Goal: Task Accomplishment & Management: Use online tool/utility

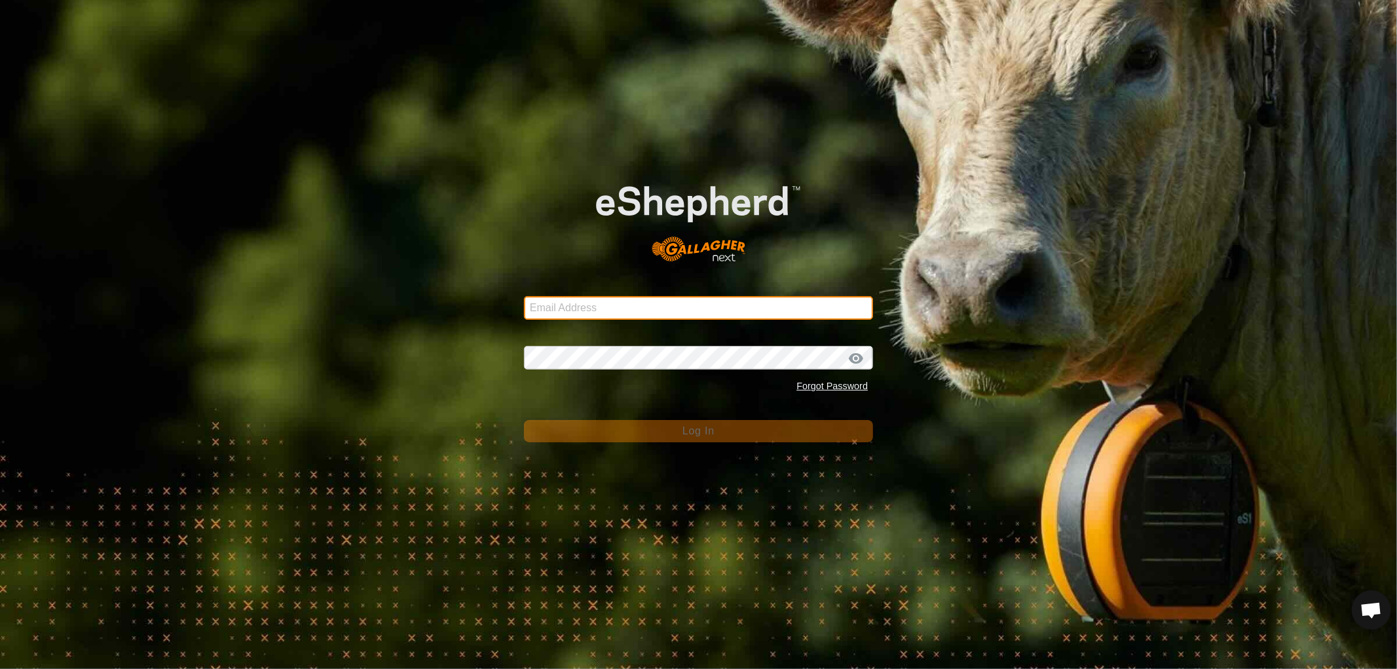
click at [603, 303] on input "Email Address" at bounding box center [698, 308] width 349 height 24
type input "[EMAIL_ADDRESS][DOMAIN_NAME]"
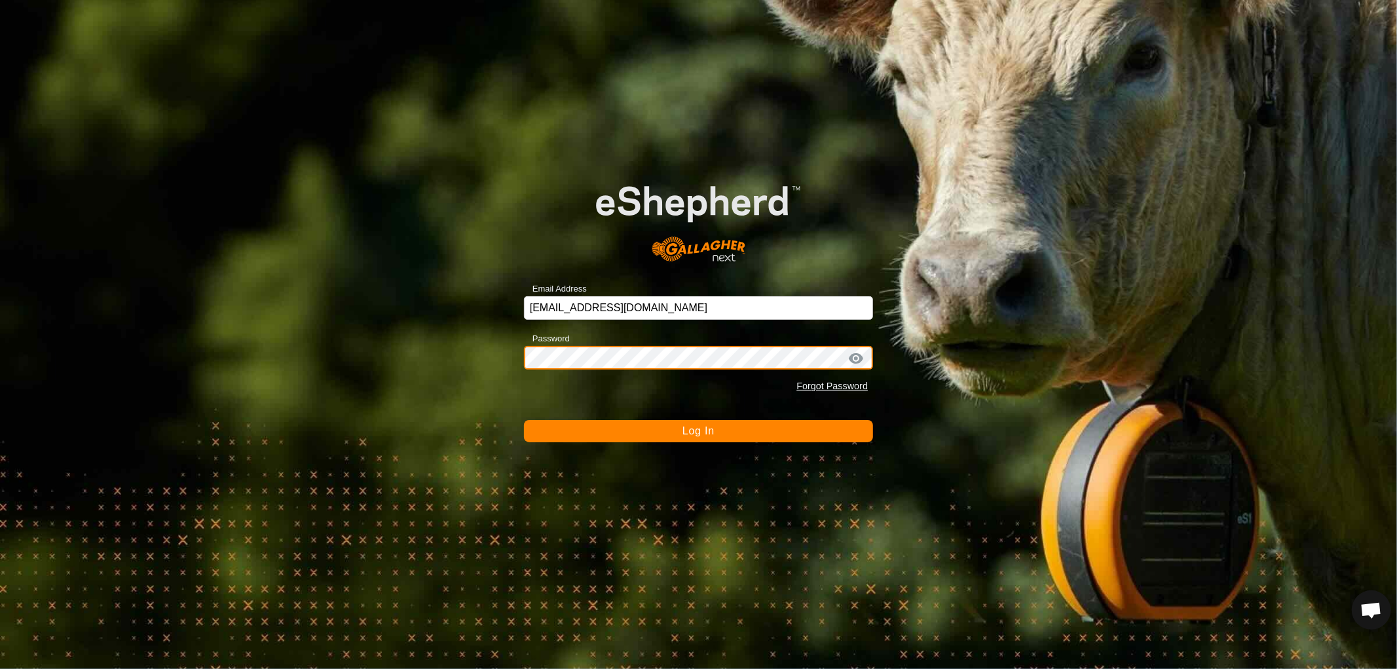
click at [524, 420] on button "Log In" at bounding box center [698, 431] width 349 height 22
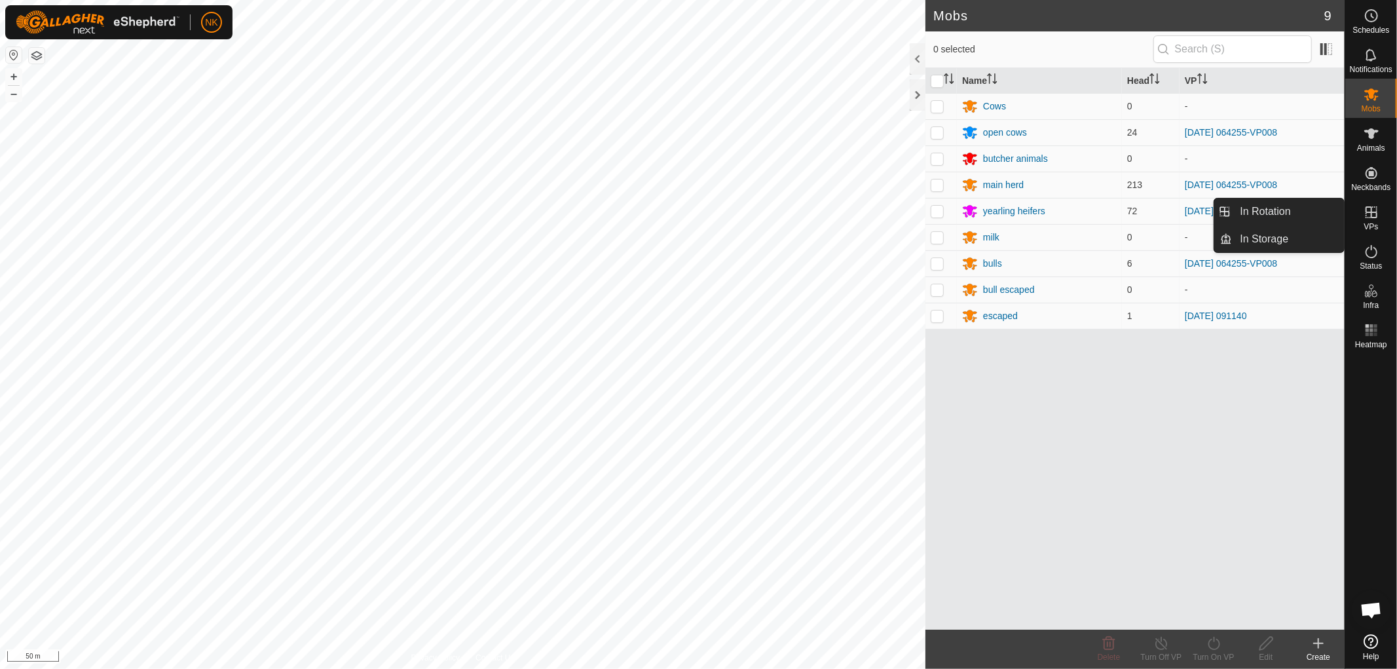
click at [1259, 213] on link "In Rotation" at bounding box center [1288, 211] width 112 height 26
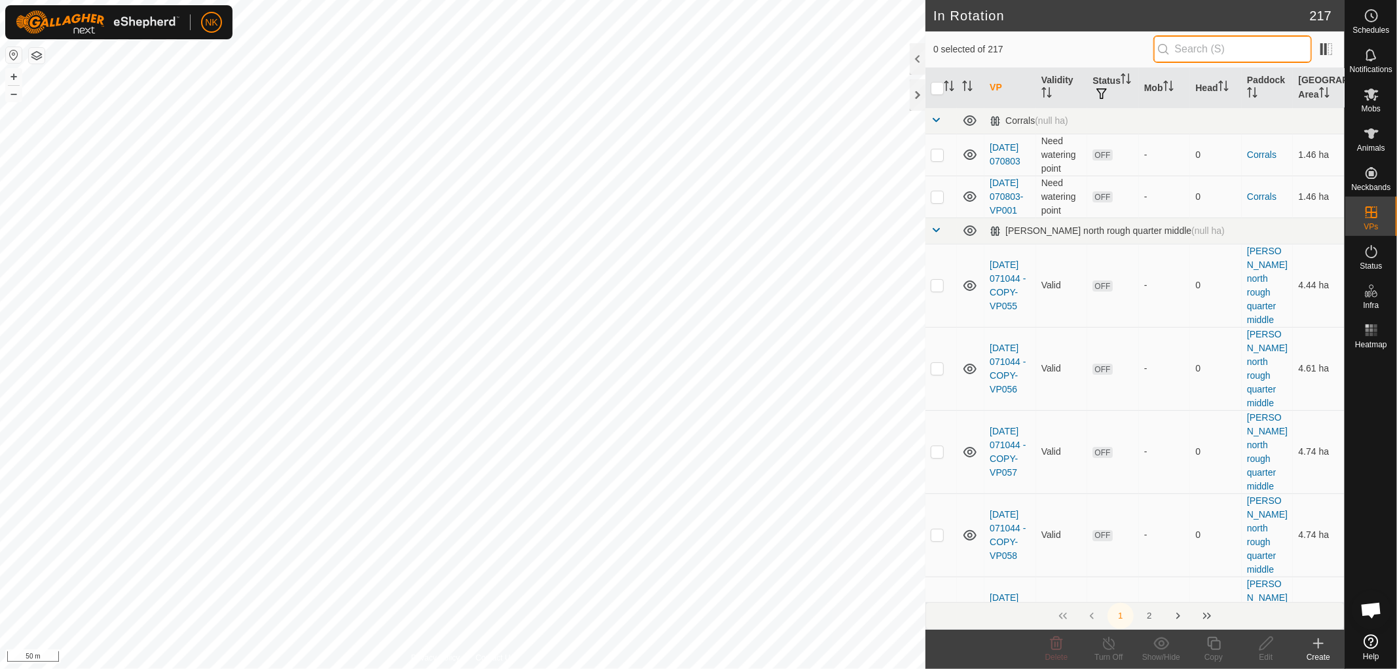
click at [1220, 43] on input "text" at bounding box center [1232, 49] width 158 height 28
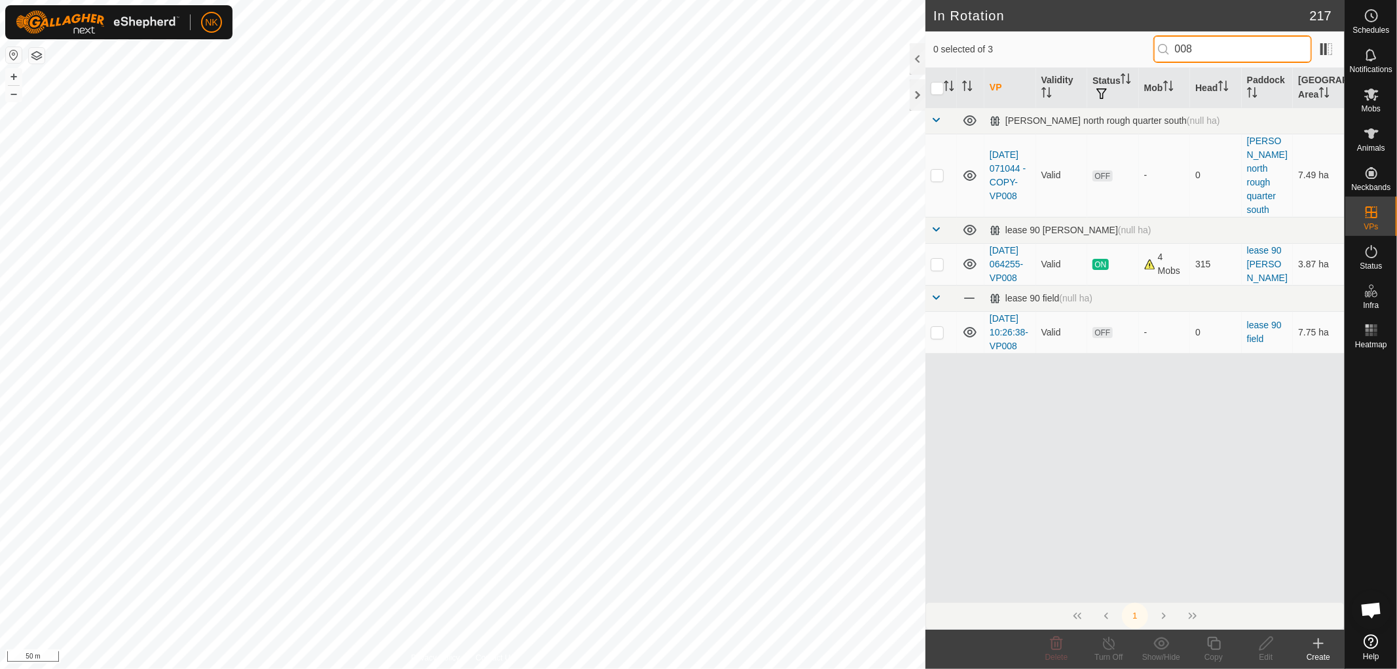
type input "008"
click at [933, 259] on p-checkbox at bounding box center [937, 264] width 13 height 10
checkbox input "true"
click at [1214, 640] on icon at bounding box center [1213, 643] width 13 height 13
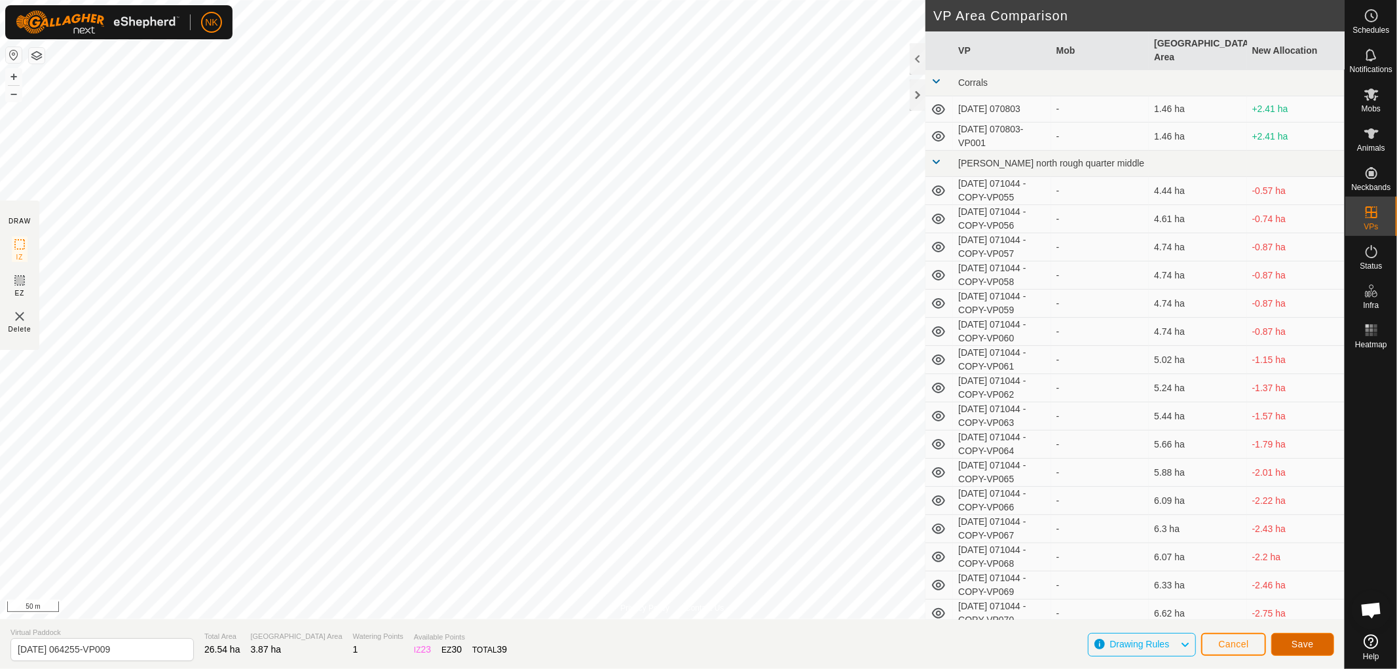
click at [1306, 640] on span "Save" at bounding box center [1302, 644] width 22 height 10
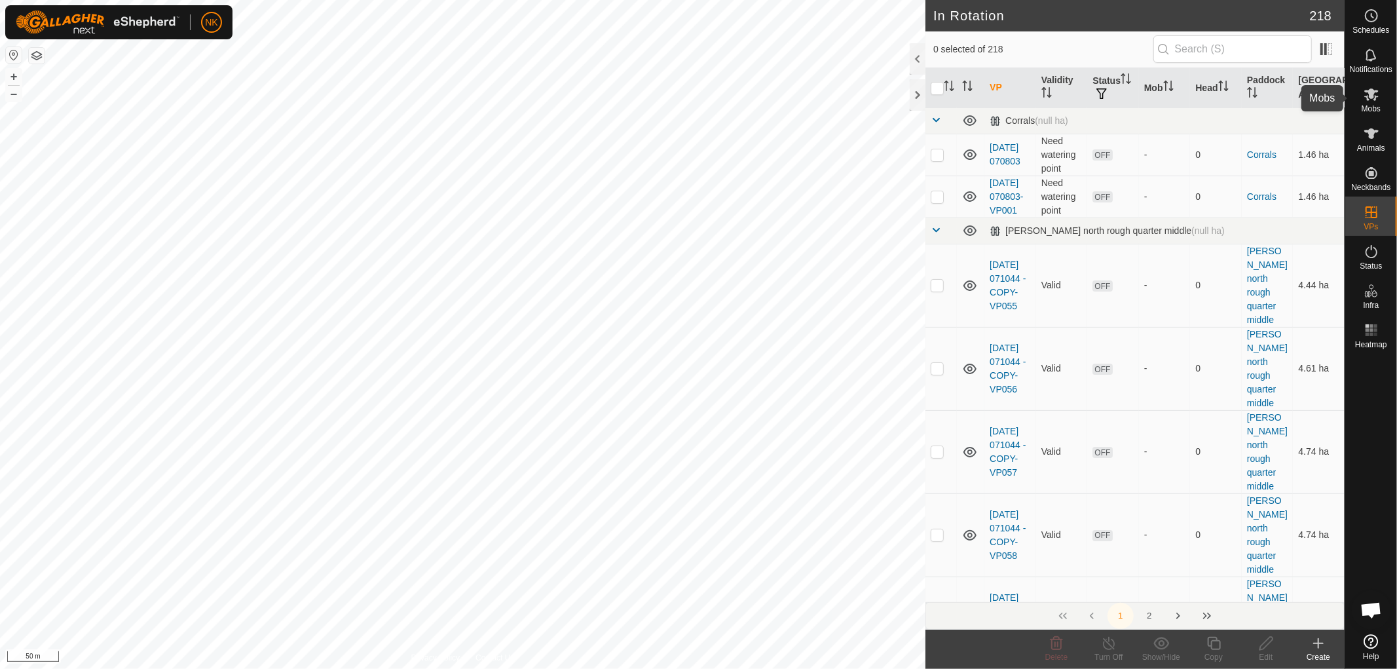
click at [1373, 101] on icon at bounding box center [1371, 94] width 16 height 16
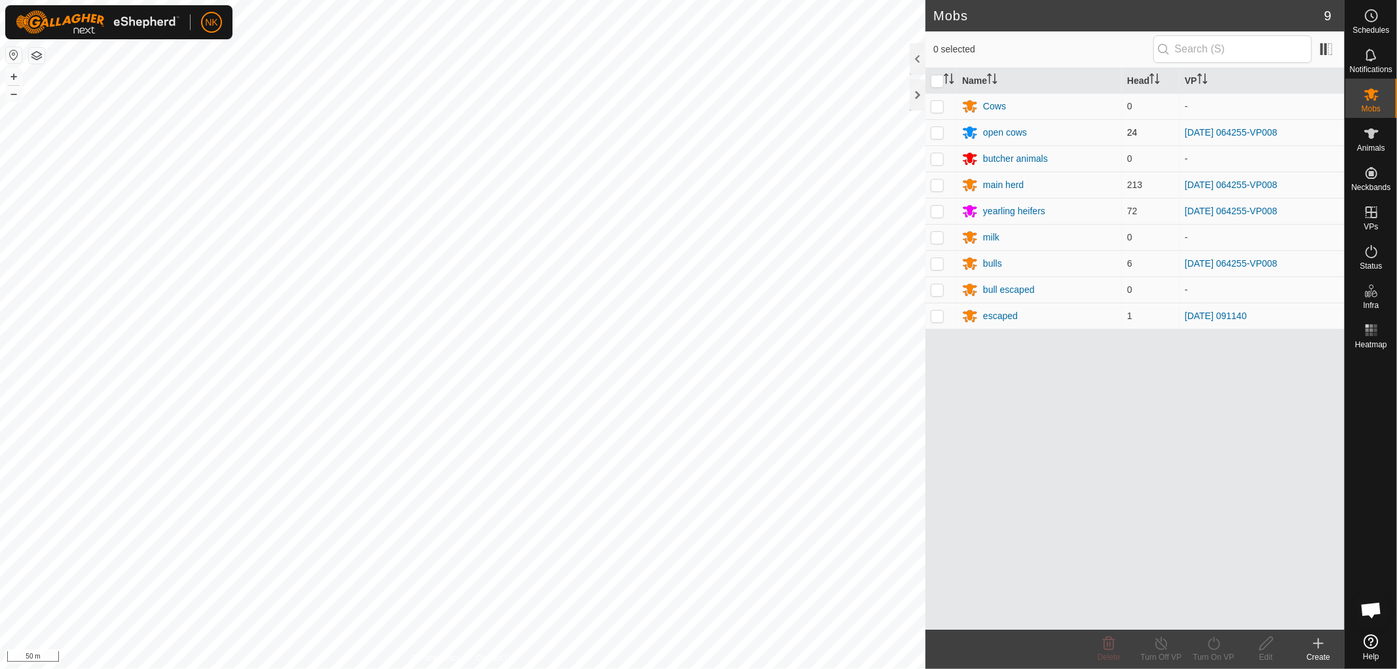
click at [929, 132] on td at bounding box center [940, 132] width 31 height 26
checkbox input "true"
click at [941, 184] on p-checkbox at bounding box center [937, 184] width 13 height 10
checkbox input "true"
click at [935, 217] on td at bounding box center [940, 211] width 31 height 26
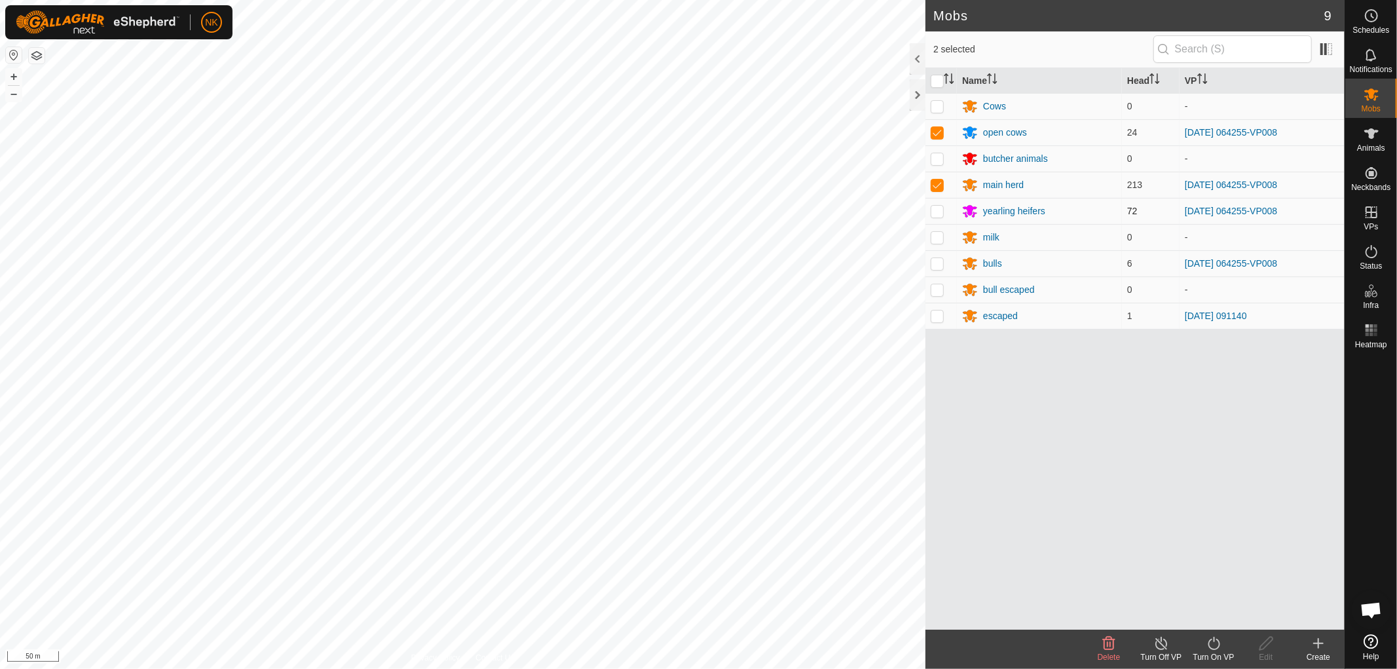
checkbox input "true"
click at [935, 269] on p-tablecheckbox at bounding box center [937, 263] width 13 height 10
checkbox input "true"
click at [1219, 650] on icon at bounding box center [1214, 643] width 16 height 16
click at [1217, 613] on link "Now" at bounding box center [1253, 614] width 130 height 26
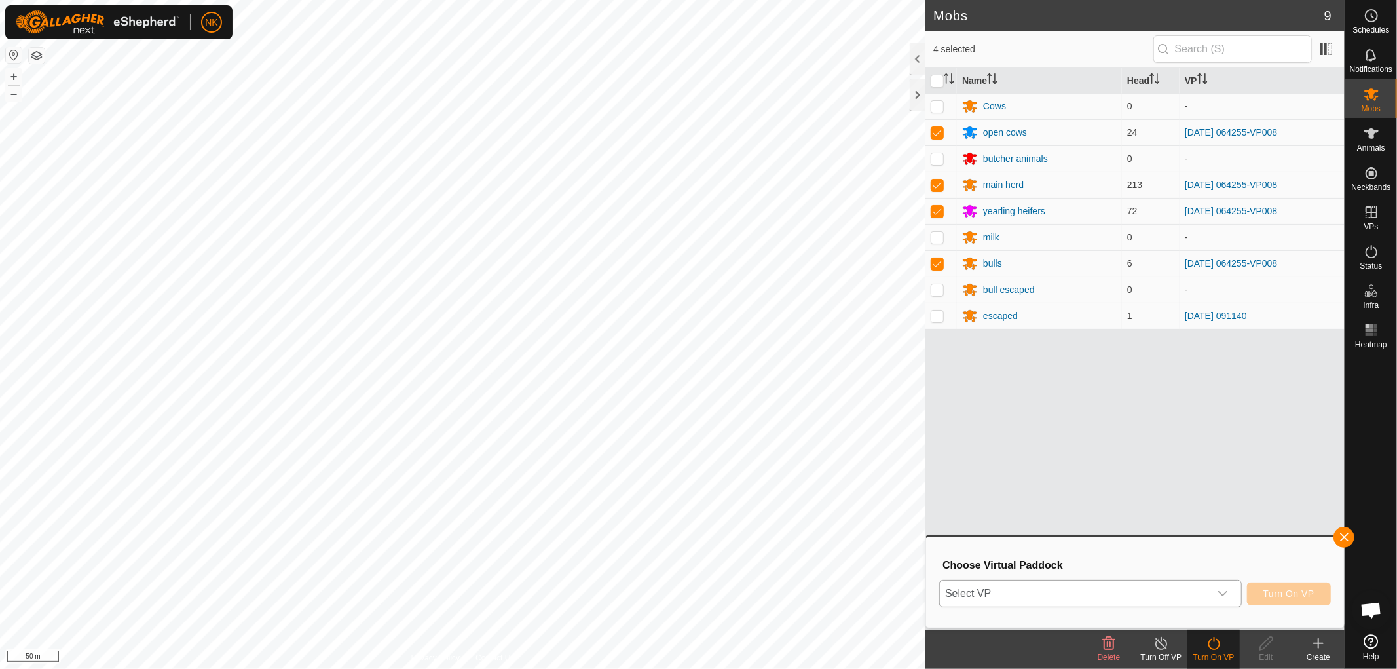
click at [1064, 588] on span "Select VP" at bounding box center [1075, 593] width 270 height 26
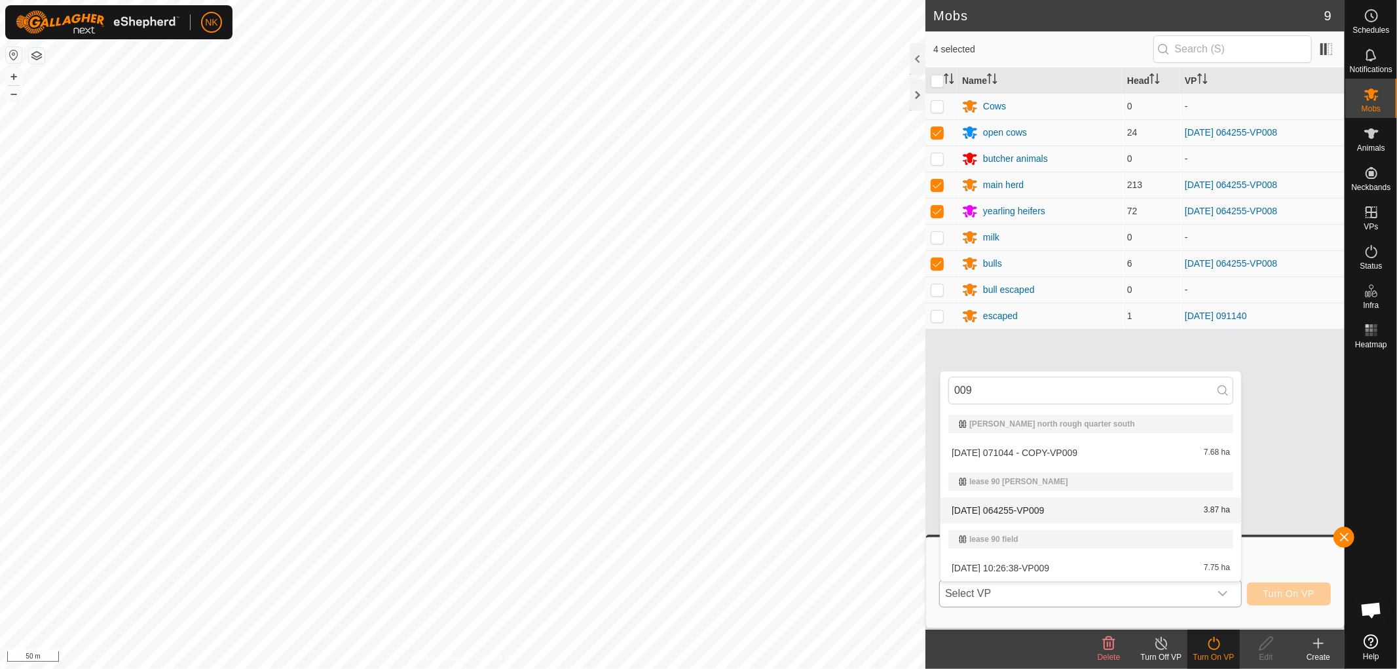
type input "009"
click at [1012, 513] on li "[DATE] 064255-VP009 3.87 ha" at bounding box center [1090, 510] width 301 height 26
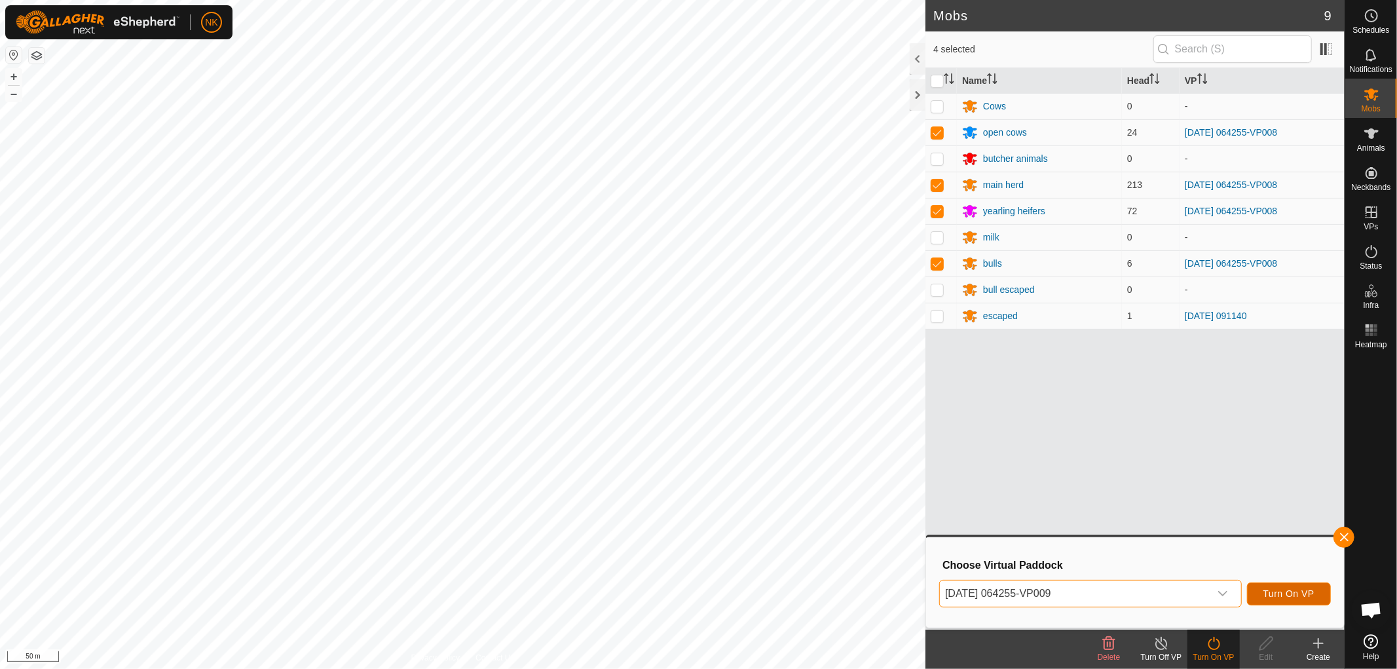
click at [1291, 593] on span "Turn On VP" at bounding box center [1288, 593] width 51 height 10
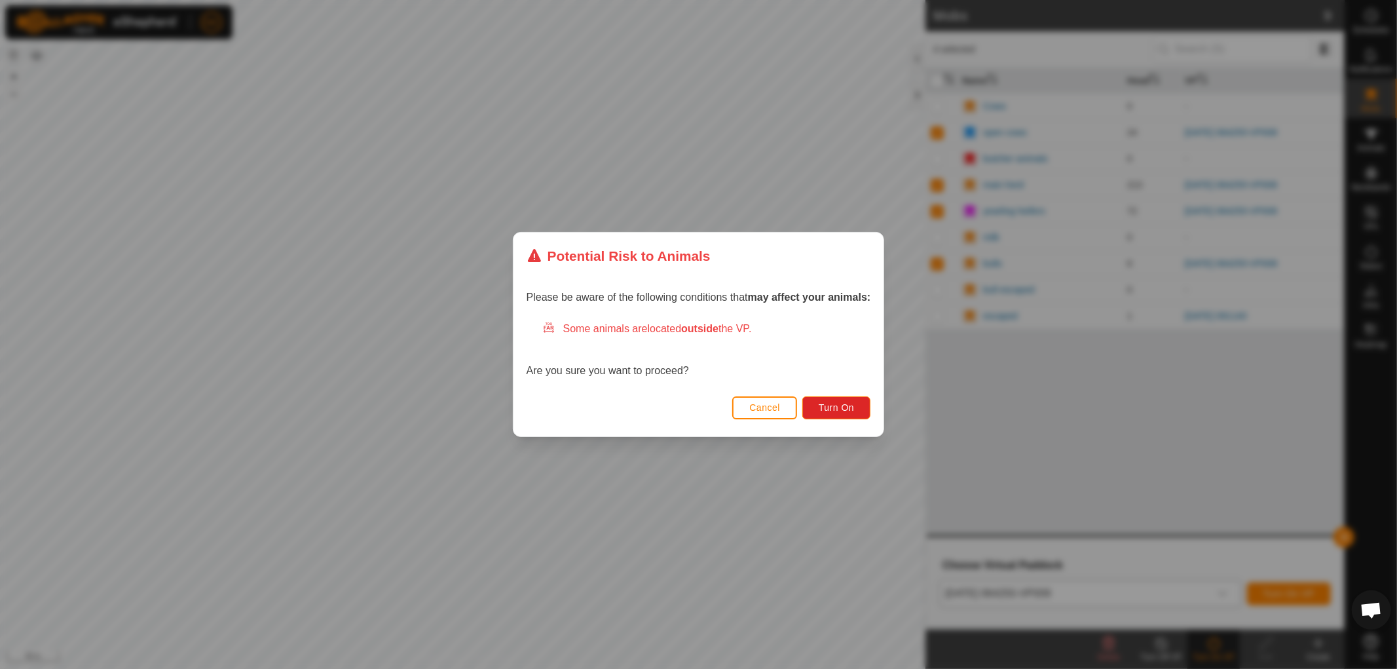
click at [853, 419] on div "Cancel Turn On" at bounding box center [698, 414] width 371 height 45
click at [849, 413] on button "Turn On" at bounding box center [836, 407] width 68 height 23
